Goal: Task Accomplishment & Management: Manage account settings

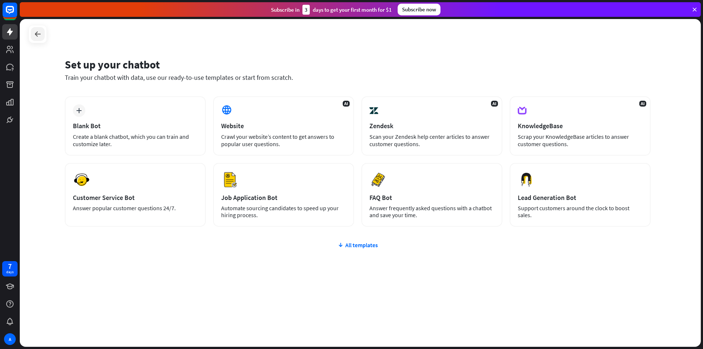
click at [38, 30] on icon at bounding box center [37, 34] width 9 height 9
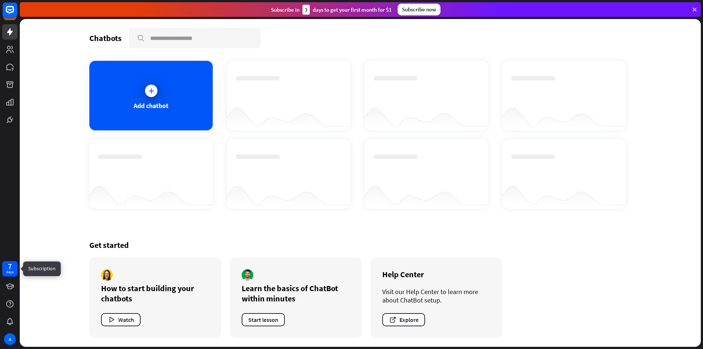
click at [10, 271] on div "days" at bounding box center [9, 272] width 7 height 5
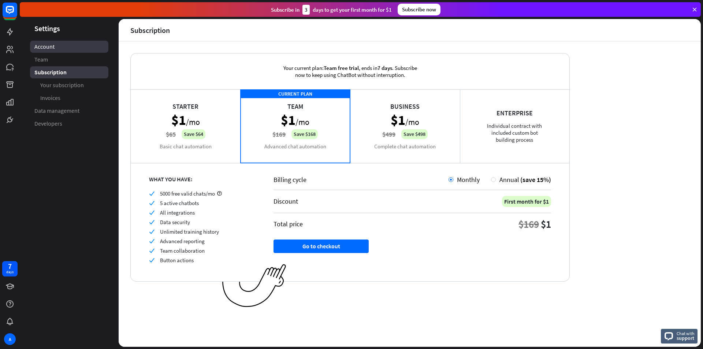
click at [38, 45] on span "Account" at bounding box center [44, 47] width 20 height 8
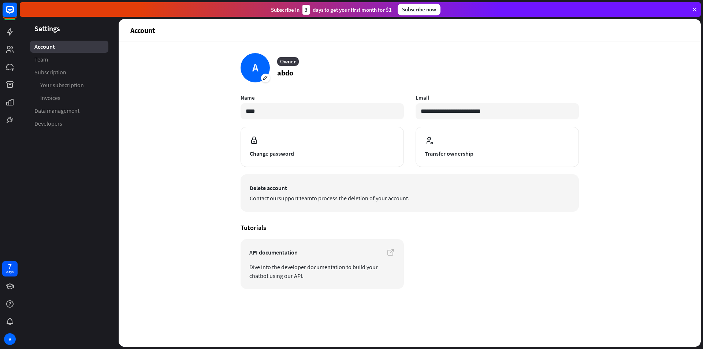
click at [307, 185] on span "Delete account" at bounding box center [410, 188] width 320 height 9
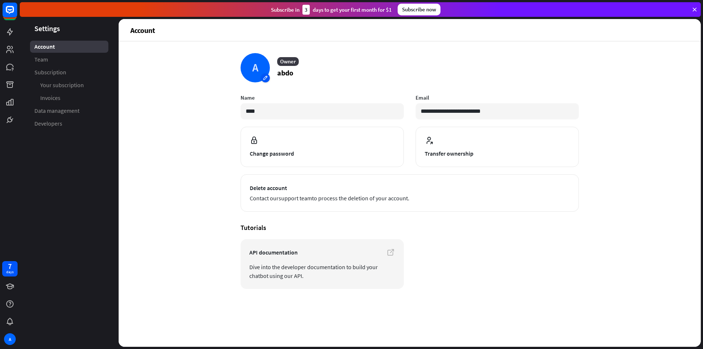
click at [256, 67] on div "A" at bounding box center [255, 67] width 29 height 29
click at [263, 92] on div "Upload from device" at bounding box center [276, 94] width 60 height 13
click at [46, 29] on header "Settings" at bounding box center [69, 28] width 99 height 10
click at [7, 34] on icon at bounding box center [9, 31] width 9 height 9
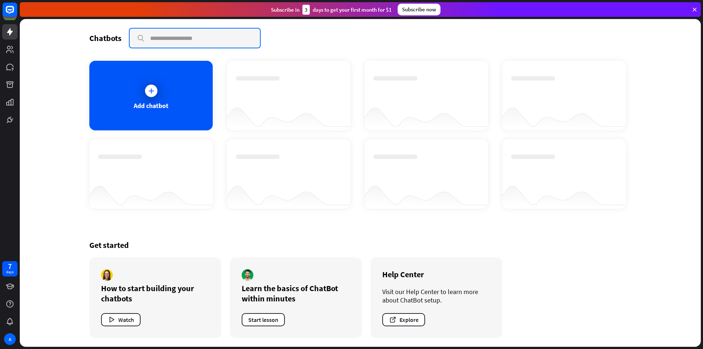
click at [178, 34] on input "text" at bounding box center [195, 38] width 130 height 19
type input "****"
drag, startPoint x: 144, startPoint y: 35, endPoint x: 141, endPoint y: 39, distance: 5.3
click at [144, 36] on input "****" at bounding box center [195, 38] width 130 height 19
click at [140, 40] on input "****" at bounding box center [195, 38] width 130 height 19
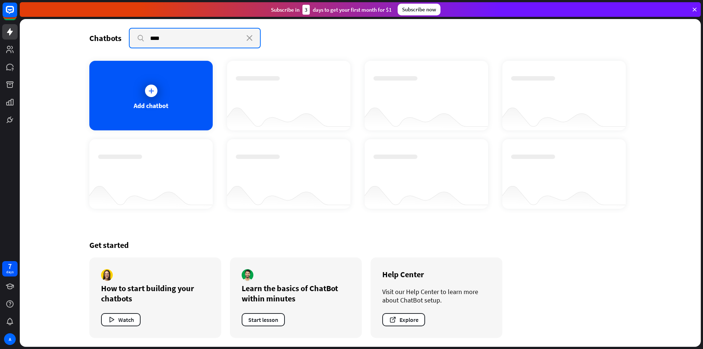
click at [140, 40] on input "****" at bounding box center [195, 38] width 130 height 19
click at [151, 111] on div "Add chatbot" at bounding box center [150, 96] width 123 height 70
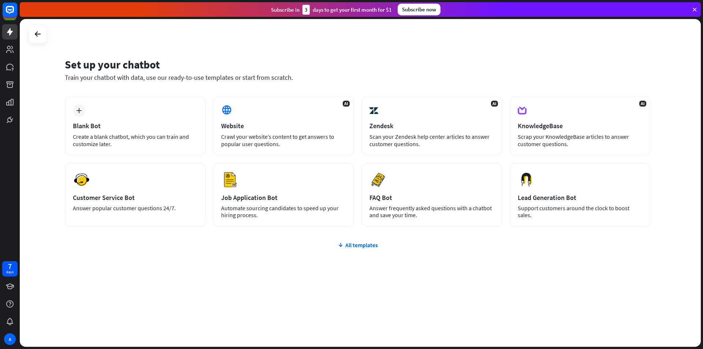
click at [420, 10] on div "Subscribe now" at bounding box center [419, 10] width 43 height 12
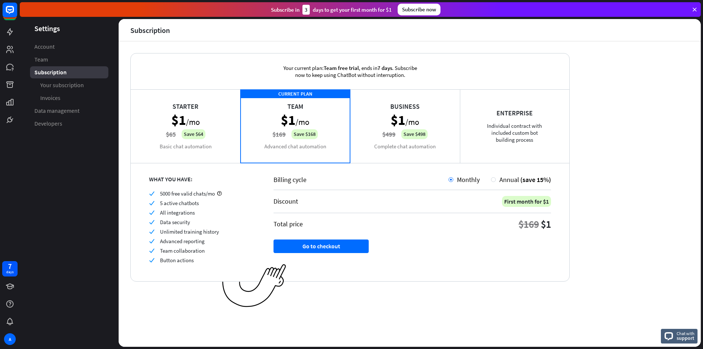
click at [287, 8] on div "Subscribe [DATE] to get your first month for $1" at bounding box center [331, 10] width 121 height 10
click at [286, 9] on div "Subscribe [DATE] to get your first month for $1" at bounding box center [331, 10] width 121 height 10
click at [45, 87] on span "Your subscription" at bounding box center [62, 85] width 44 height 8
click at [47, 113] on span "Data management" at bounding box center [56, 111] width 45 height 8
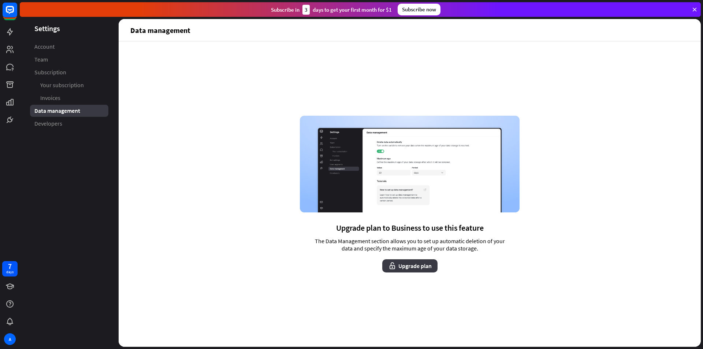
click at [414, 259] on button "Upgrade plan" at bounding box center [409, 265] width 55 height 13
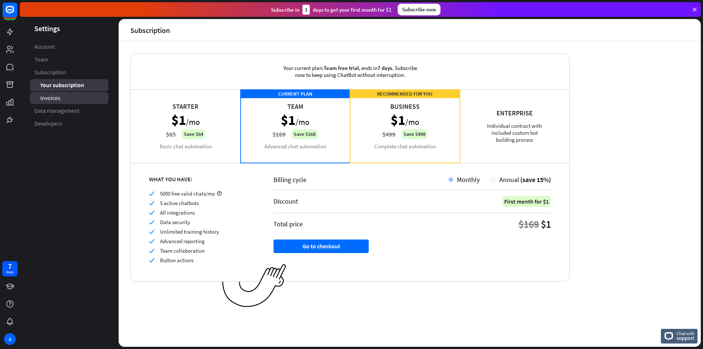
click at [60, 96] on span "Invoices" at bounding box center [50, 98] width 20 height 8
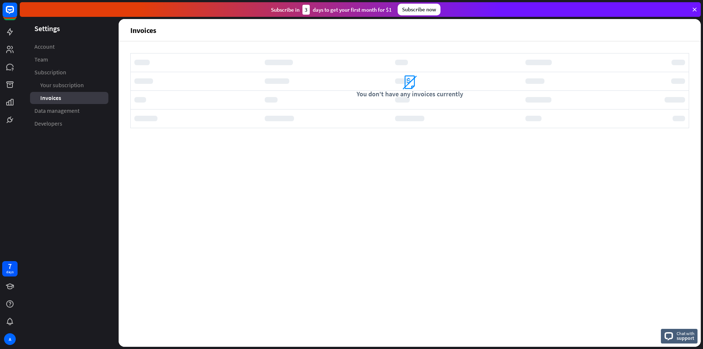
click at [63, 110] on span "Data management" at bounding box center [56, 111] width 45 height 8
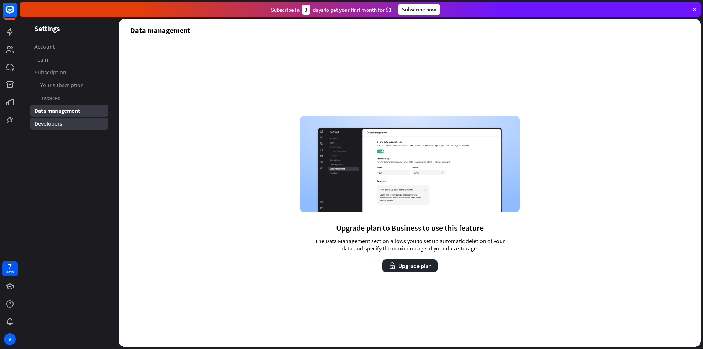
click at [53, 122] on span "Developers" at bounding box center [48, 124] width 28 height 8
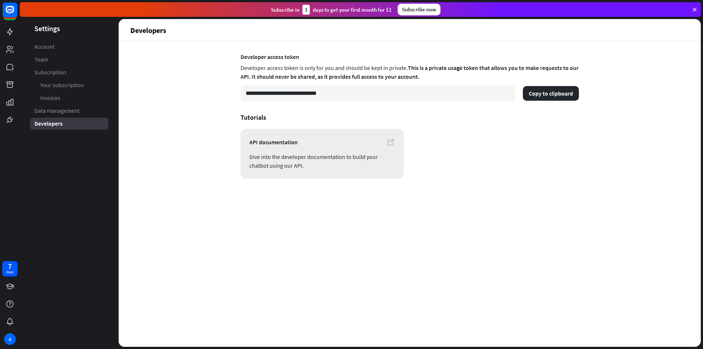
click at [359, 149] on link "API documentation Dive into the developer documentation to build your chatbot u…" at bounding box center [322, 154] width 163 height 50
click at [362, 100] on input "**********" at bounding box center [378, 93] width 275 height 16
click at [362, 94] on input "**********" at bounding box center [378, 93] width 275 height 16
click at [542, 95] on button "Copy to clipboard" at bounding box center [551, 93] width 56 height 15
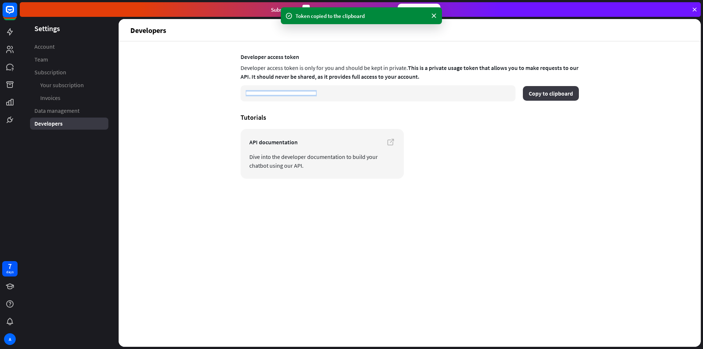
click at [552, 92] on button "Copy to clipboard" at bounding box center [551, 93] width 56 height 15
click at [185, 134] on div "**********" at bounding box center [410, 193] width 582 height 305
click at [10, 289] on icon at bounding box center [9, 286] width 9 height 9
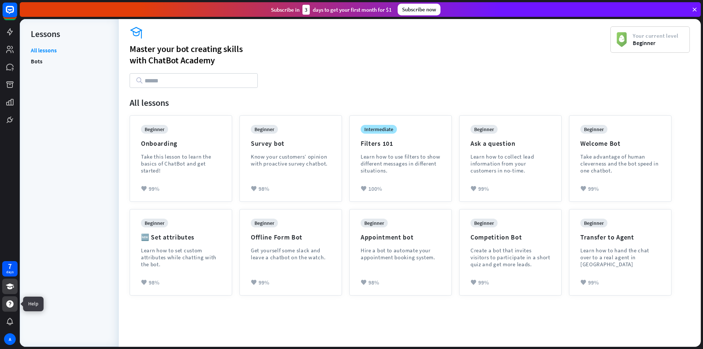
click at [11, 302] on icon at bounding box center [9, 303] width 7 height 7
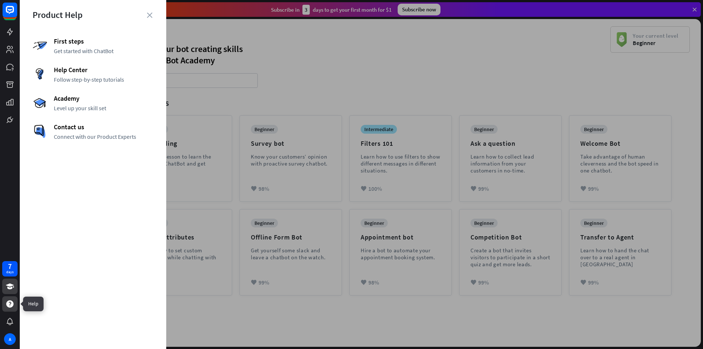
click at [12, 301] on icon at bounding box center [9, 303] width 7 height 7
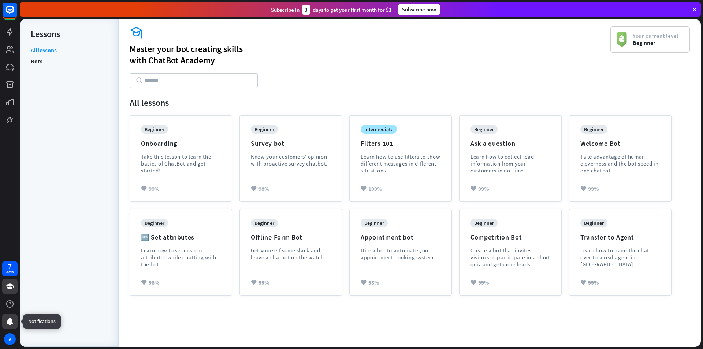
click at [10, 324] on icon at bounding box center [10, 321] width 7 height 7
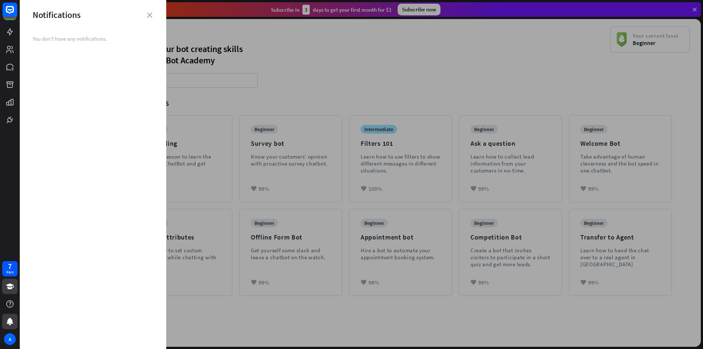
click at [274, 31] on div at bounding box center [361, 174] width 683 height 349
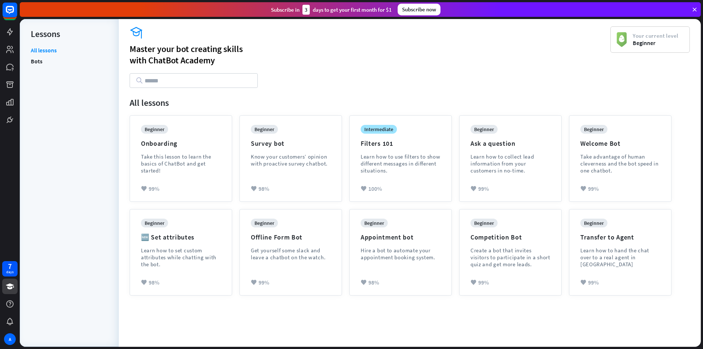
click at [629, 42] on div "Your current level Beginner" at bounding box center [655, 39] width 57 height 15
click at [640, 46] on span "Beginner" at bounding box center [656, 42] width 46 height 7
click at [167, 146] on div "Onboarding" at bounding box center [159, 143] width 36 height 8
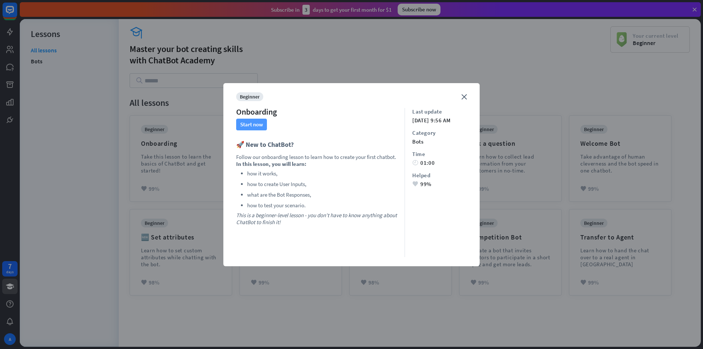
click at [255, 121] on button "Start now" at bounding box center [251, 125] width 31 height 12
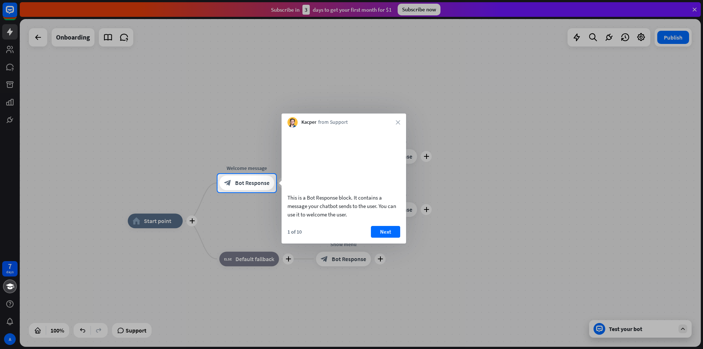
drag, startPoint x: 467, startPoint y: 147, endPoint x: 445, endPoint y: 147, distance: 22.3
click at [448, 147] on div at bounding box center [351, 87] width 703 height 174
click at [399, 121] on icon "close" at bounding box center [398, 122] width 4 height 4
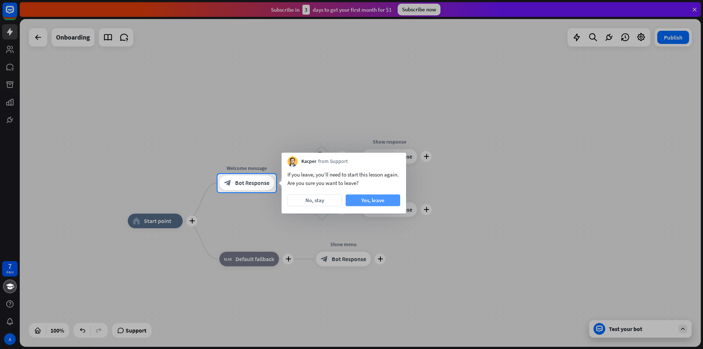
click at [363, 201] on button "Yes, leave" at bounding box center [373, 200] width 55 height 12
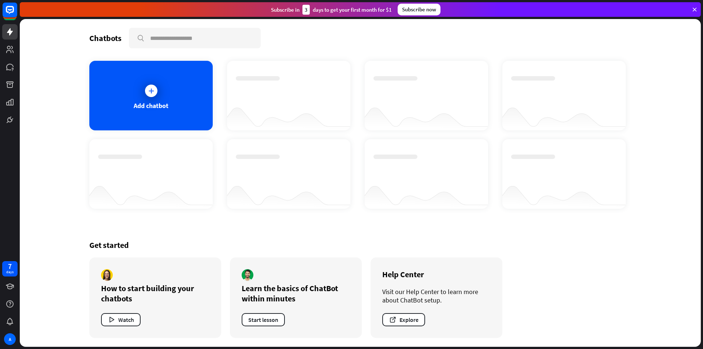
click at [443, 190] on div at bounding box center [426, 194] width 123 height 28
